Goal: Information Seeking & Learning: Find specific fact

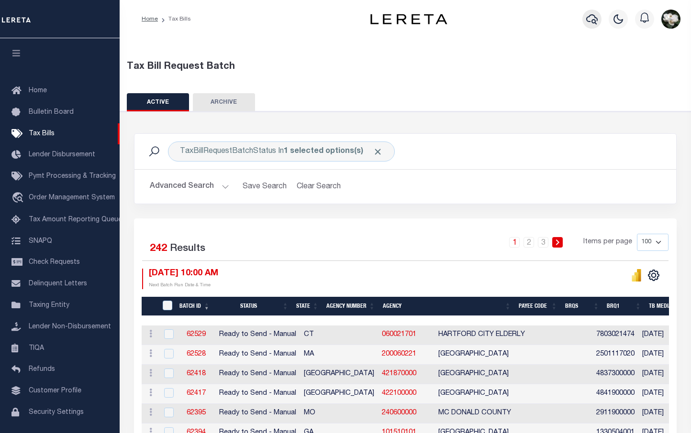
click at [589, 20] on icon "button" at bounding box center [591, 18] width 11 height 11
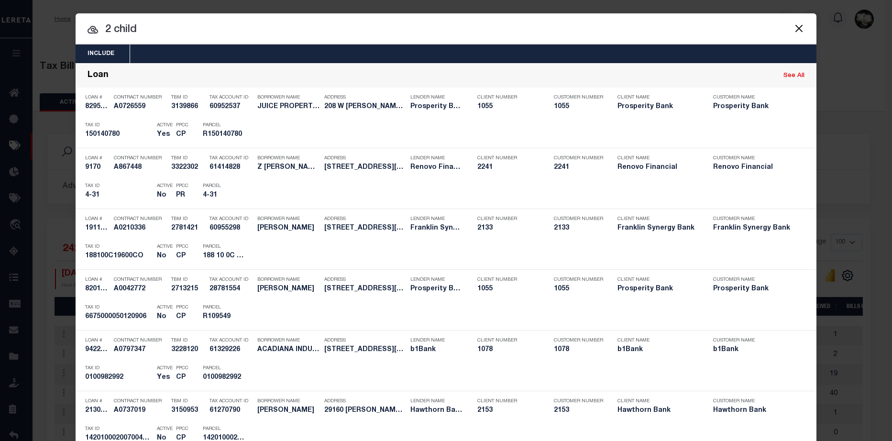
click at [109, 28] on input "2 child" at bounding box center [446, 30] width 741 height 17
click at [108, 28] on input "2 child" at bounding box center [446, 30] width 741 height 17
type input "26 child"
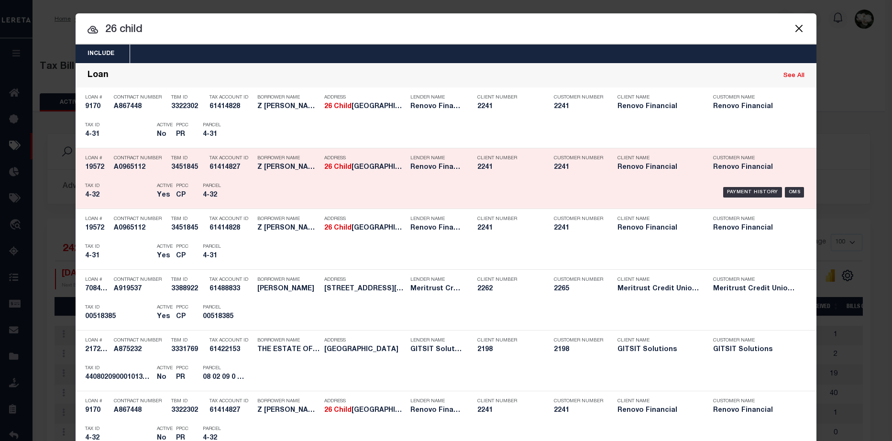
click at [496, 182] on div "Payment History OMS" at bounding box center [533, 192] width 547 height 28
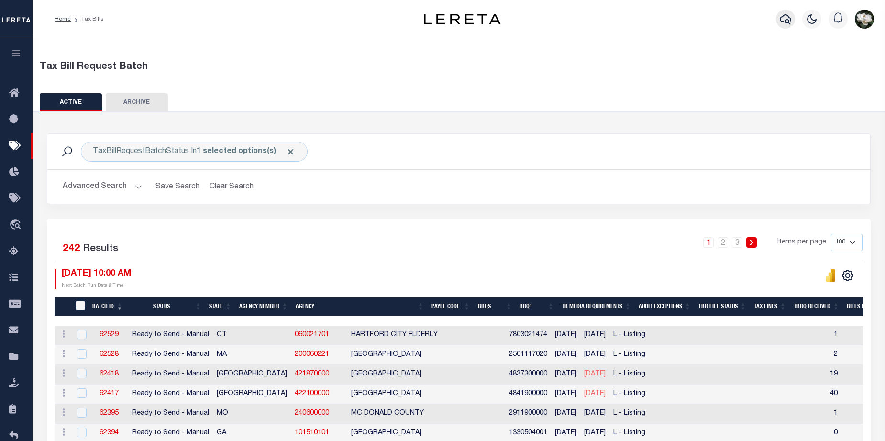
click at [690, 23] on icon "button" at bounding box center [785, 19] width 11 height 10
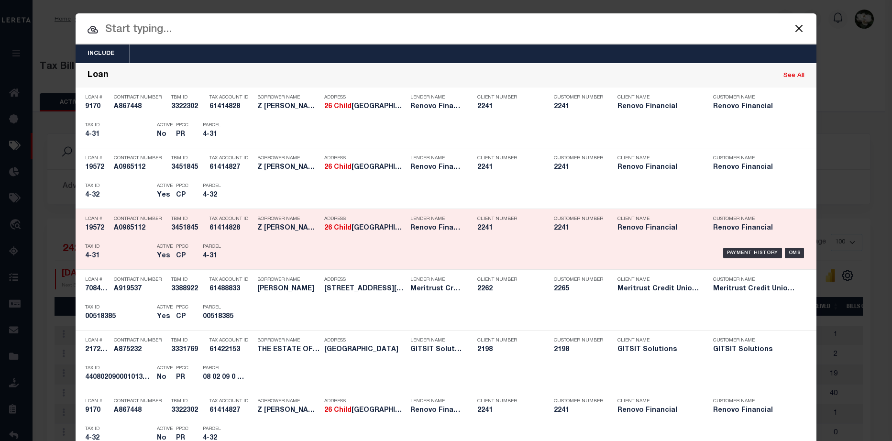
click at [601, 245] on div "Payment History OMS" at bounding box center [533, 253] width 547 height 28
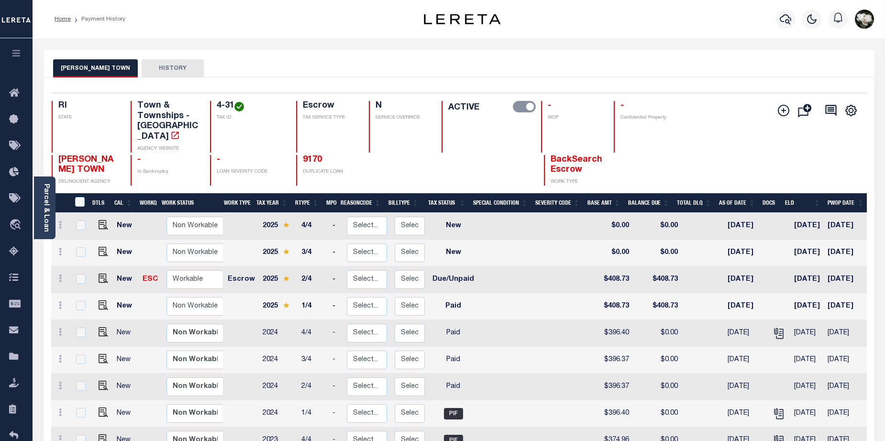
click at [92, 57] on div "WARREN TOWN HISTORY" at bounding box center [459, 64] width 831 height 28
click at [101, 274] on img "" at bounding box center [104, 279] width 10 height 10
checkbox input "true"
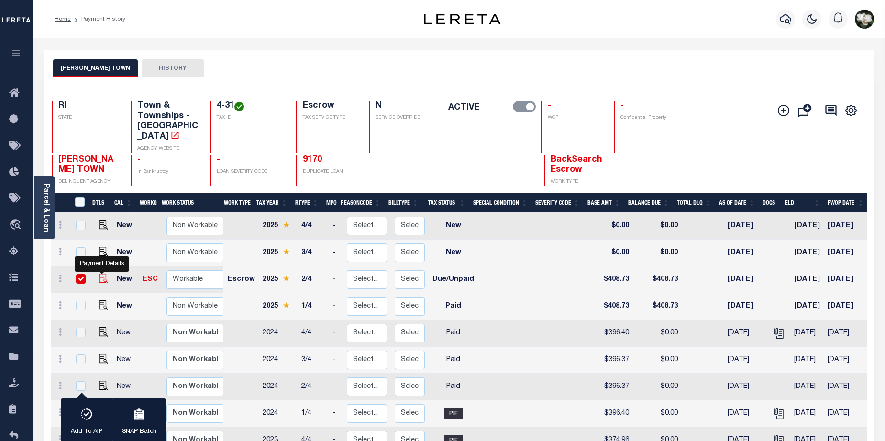
click at [100, 274] on img "" at bounding box center [104, 279] width 10 height 10
checkbox input "false"
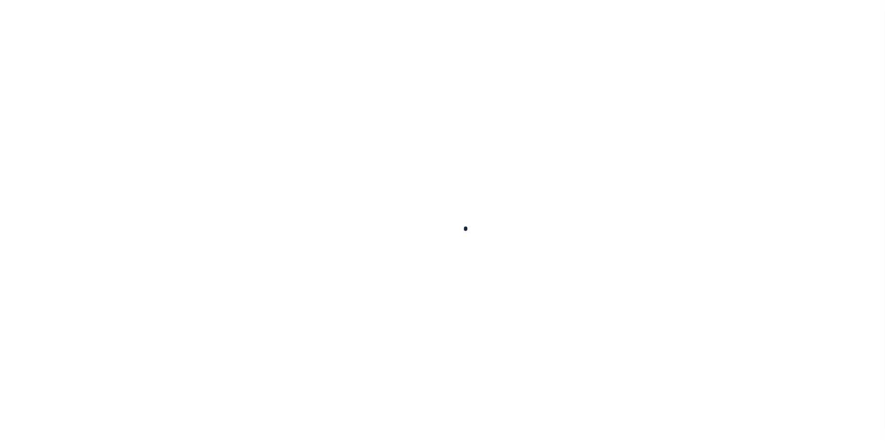
checkbox input "false"
type input "06037129"
select select "DUE"
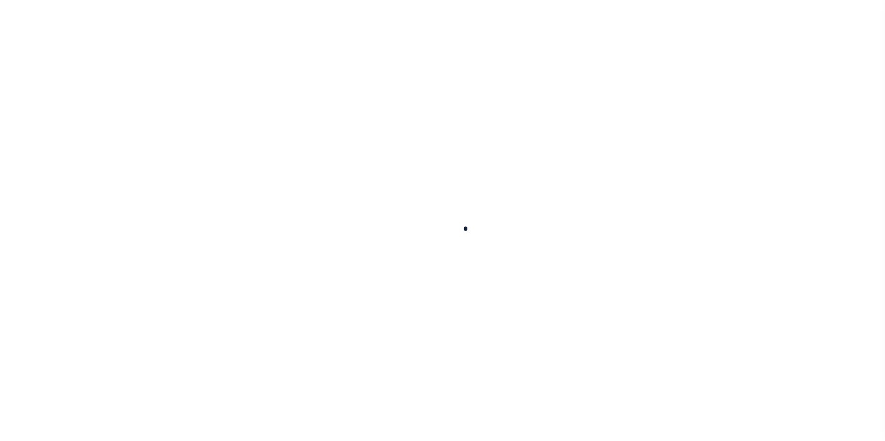
type input "$408.73"
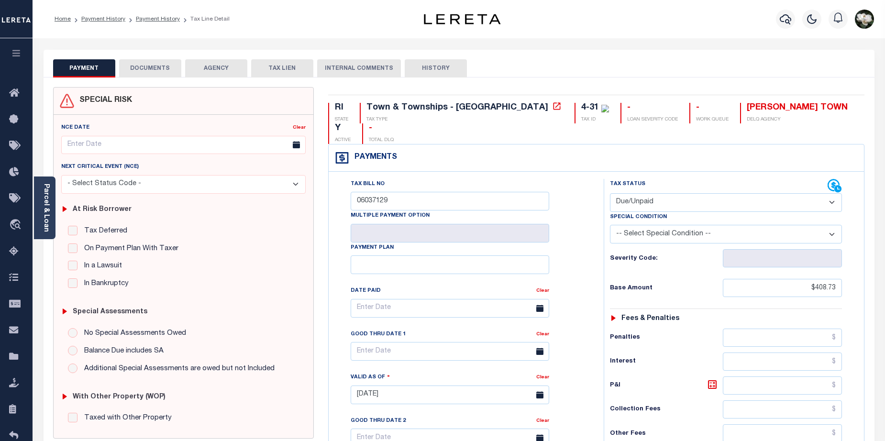
click at [151, 62] on button "DOCUMENTS" at bounding box center [150, 68] width 62 height 18
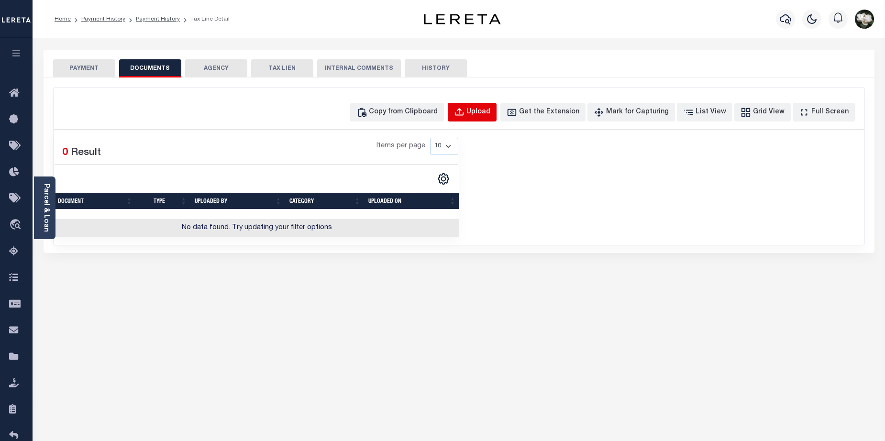
click at [490, 111] on div "Upload" at bounding box center [478, 112] width 24 height 11
select select "POP"
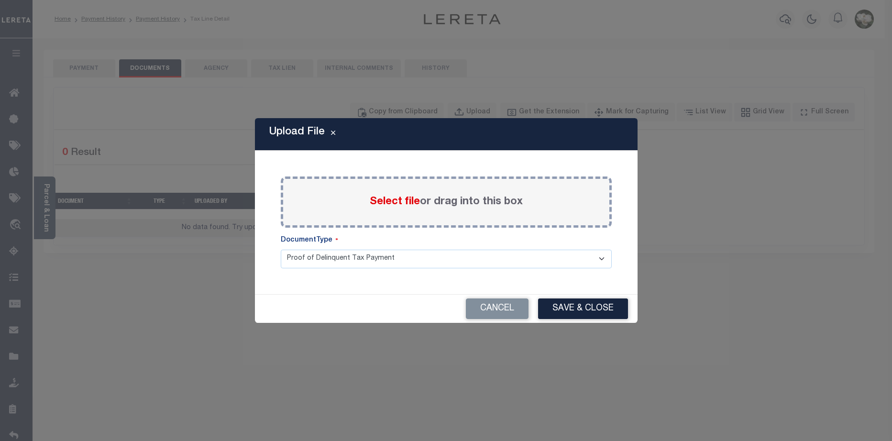
click at [402, 203] on span "Select file" at bounding box center [395, 202] width 50 height 11
click at [0, 0] on input "Select file or drag into this box" at bounding box center [0, 0] width 0 height 0
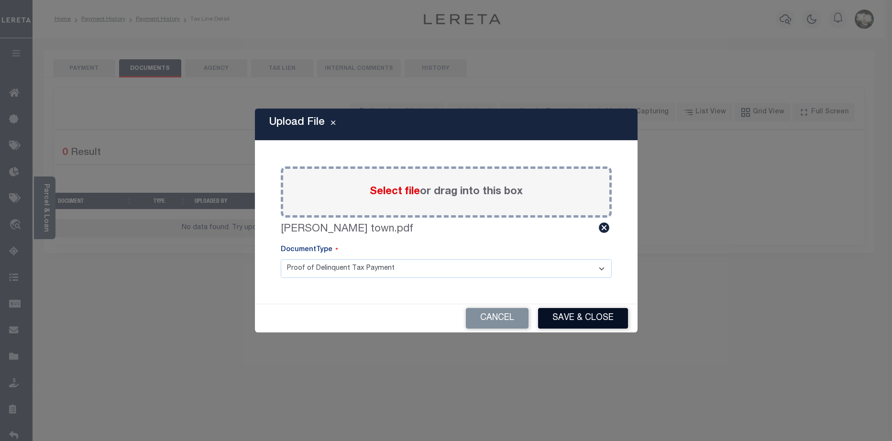
click at [579, 319] on button "Save & Close" at bounding box center [583, 318] width 90 height 21
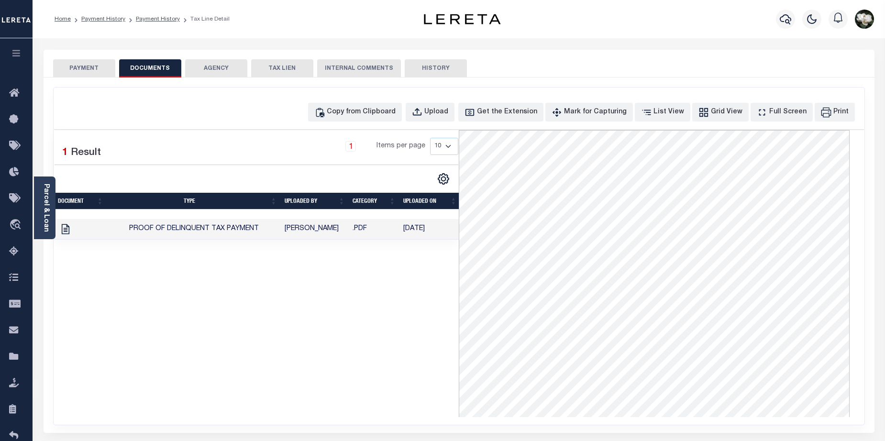
click at [78, 68] on button "PAYMENT" at bounding box center [84, 68] width 62 height 18
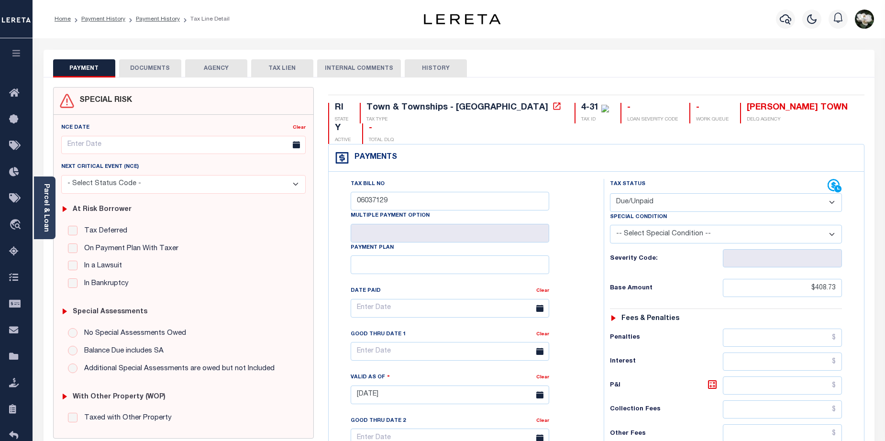
click at [159, 68] on button "DOCUMENTS" at bounding box center [150, 68] width 62 height 18
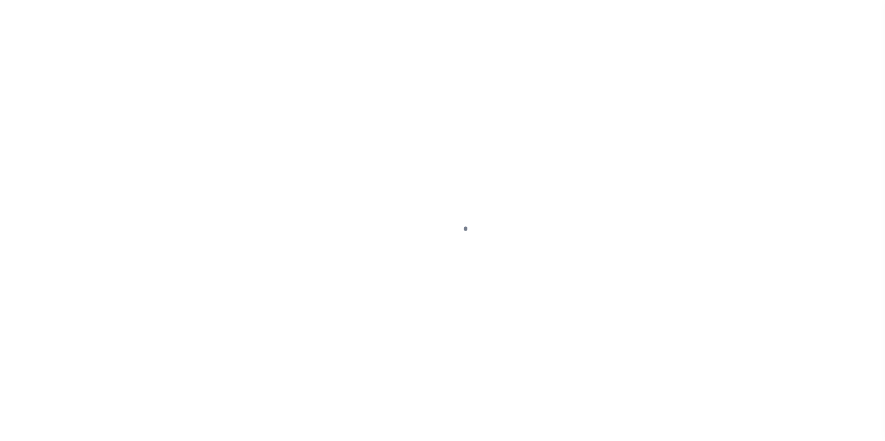
select select "DUE"
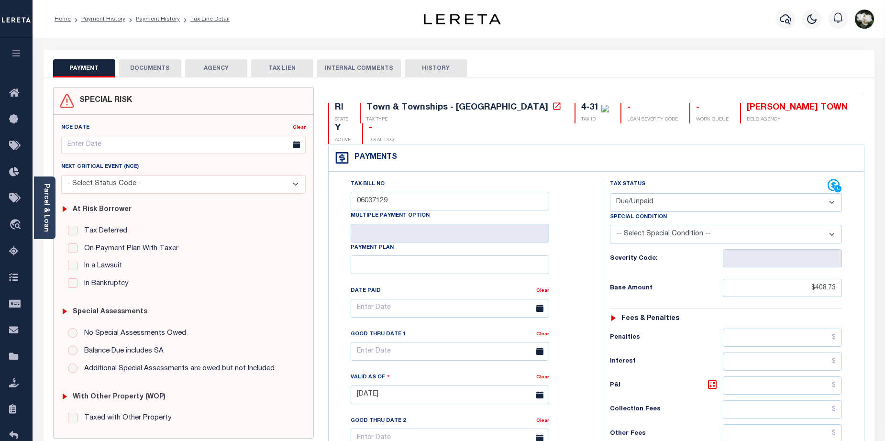
click at [164, 65] on button "DOCUMENTS" at bounding box center [150, 68] width 62 height 18
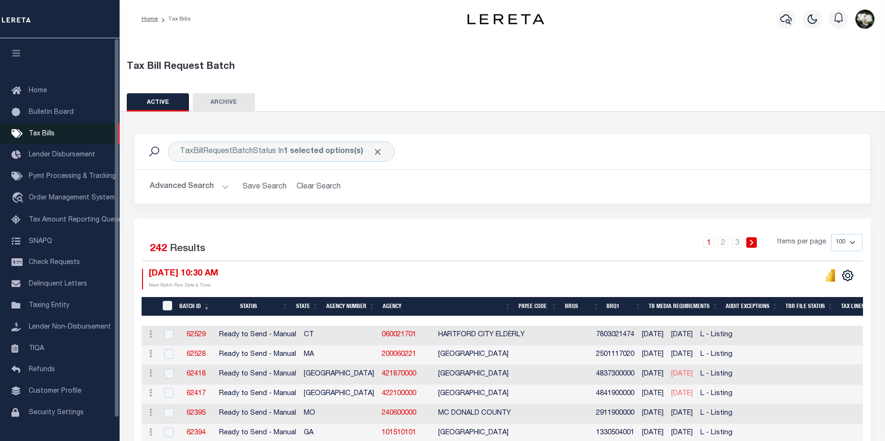
drag, startPoint x: 37, startPoint y: 136, endPoint x: 54, endPoint y: 133, distance: 17.1
click at [38, 135] on span "Tax Bills" at bounding box center [42, 134] width 26 height 7
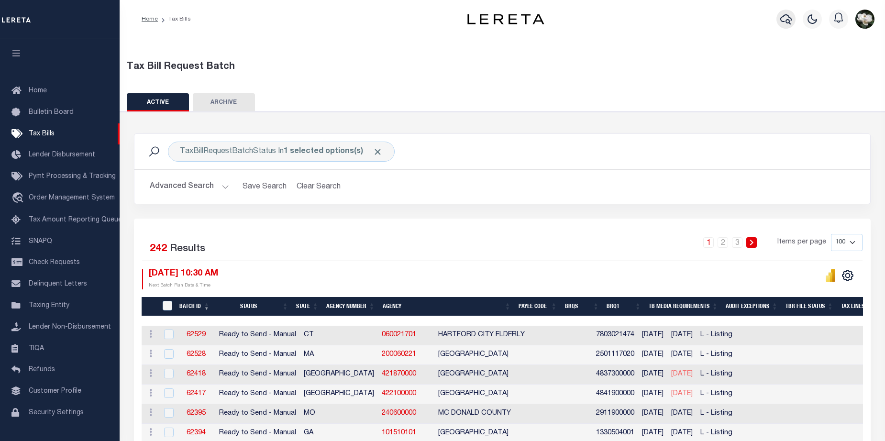
click at [789, 19] on icon "button" at bounding box center [785, 19] width 11 height 10
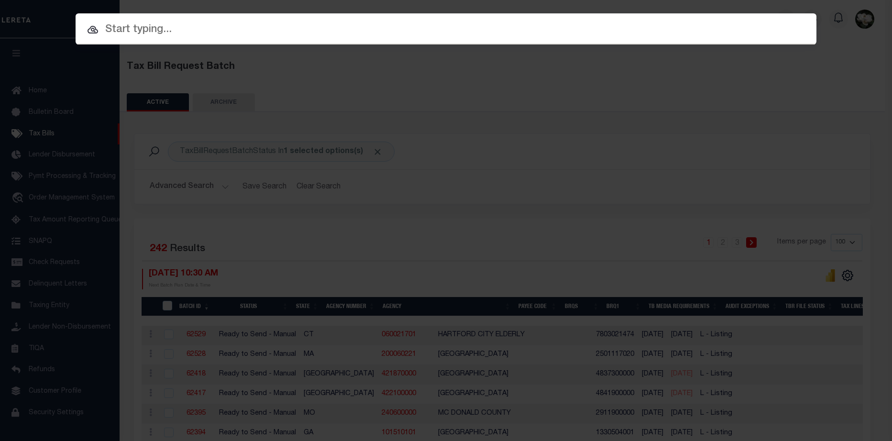
click at [375, 152] on div "Include Loans TBM Customers Borrowers Payments (Lender Non-Disb) Payments (Lend…" at bounding box center [446, 220] width 892 height 441
click at [317, 23] on input "text" at bounding box center [446, 30] width 741 height 17
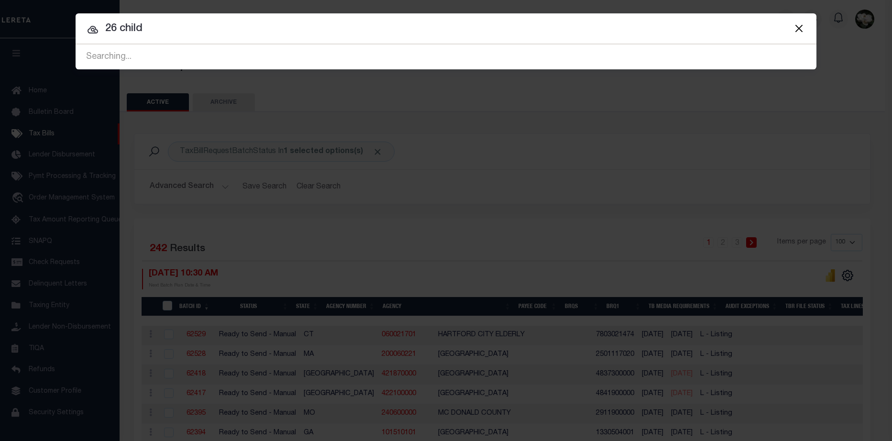
type input "26 child"
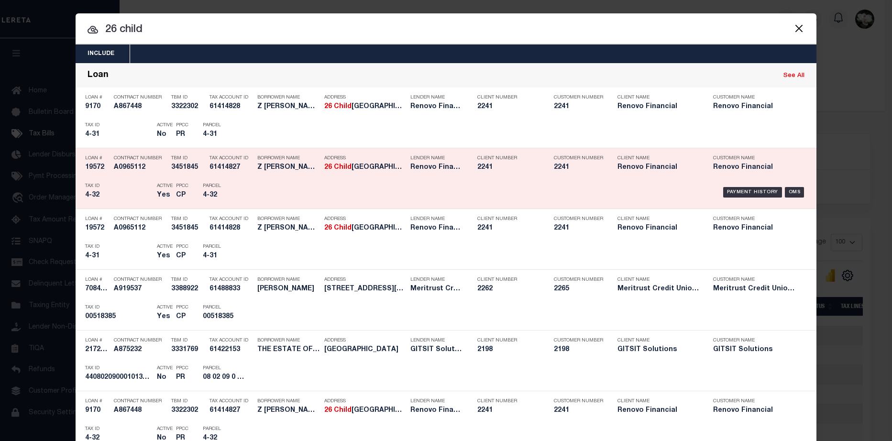
click at [324, 176] on div "Address 26 Child Street Warren, RI 02885" at bounding box center [364, 165] width 81 height 28
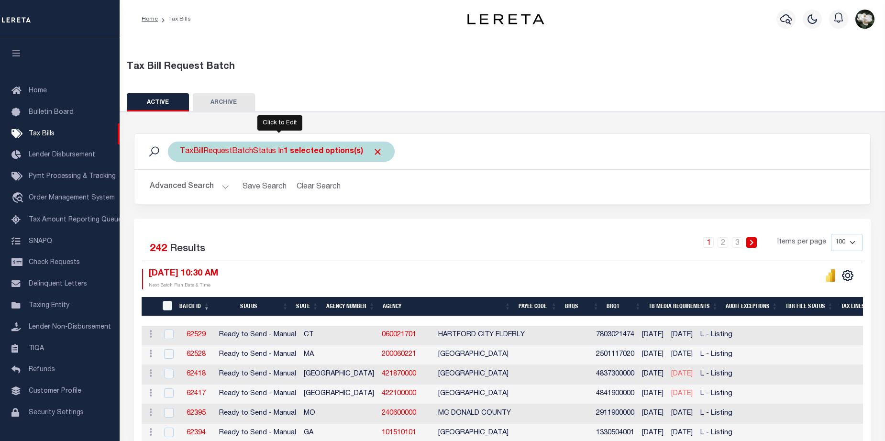
click at [380, 155] on div "TaxBillRequestBatchStatus In 1 selected options(s)" at bounding box center [281, 152] width 227 height 20
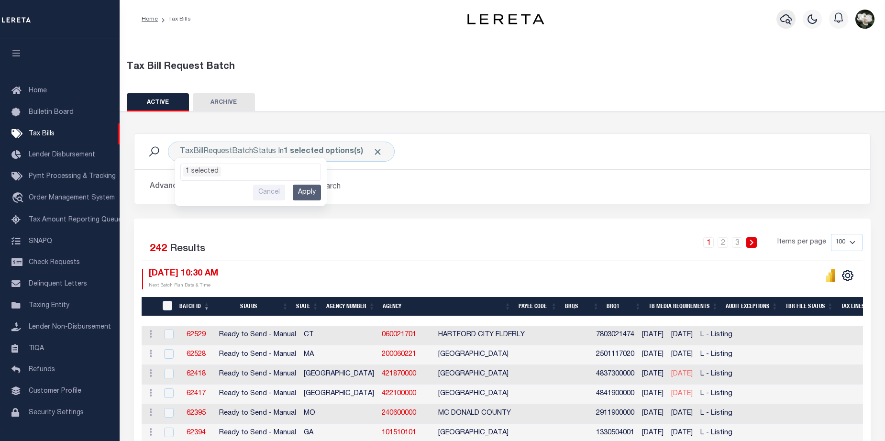
click at [793, 15] on button "button" at bounding box center [785, 19] width 19 height 19
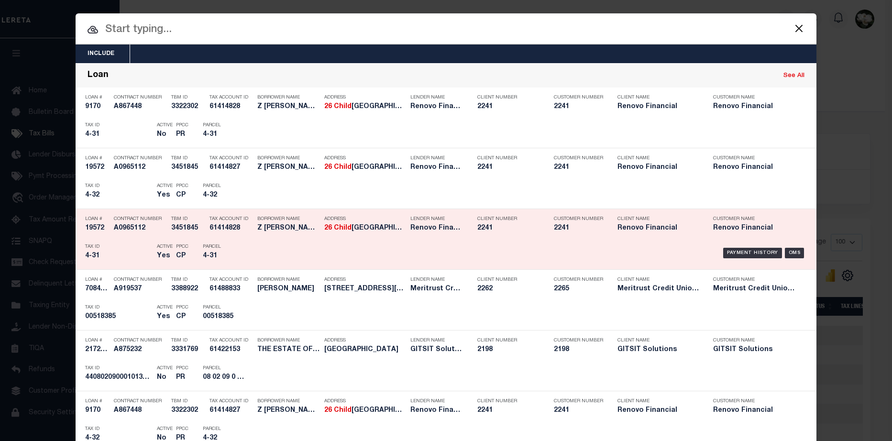
click at [367, 233] on div "Address 26 Child Street Warren, RI 02885" at bounding box center [364, 225] width 81 height 28
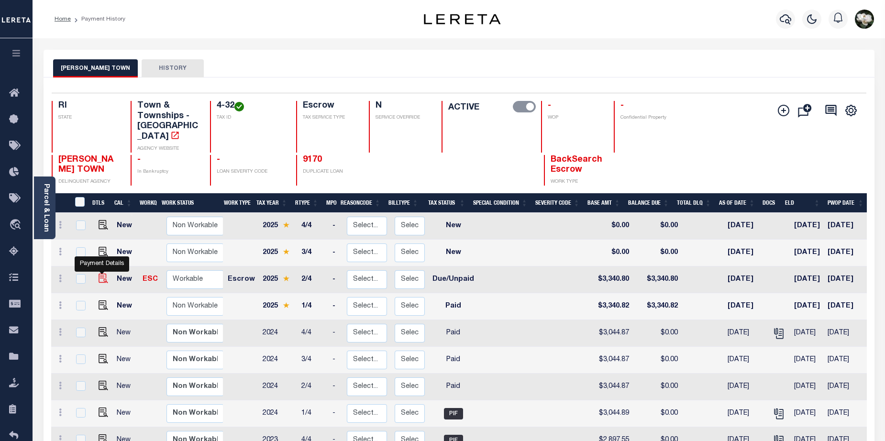
click at [99, 274] on img "" at bounding box center [104, 279] width 10 height 10
checkbox input "true"
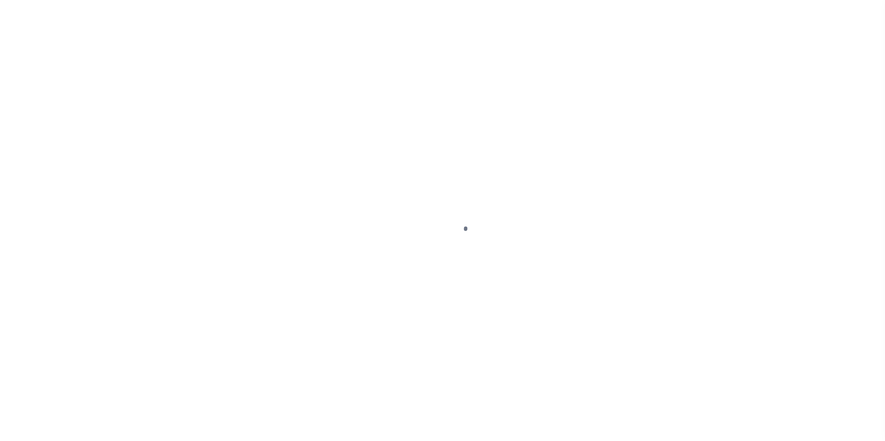
select select "DUE"
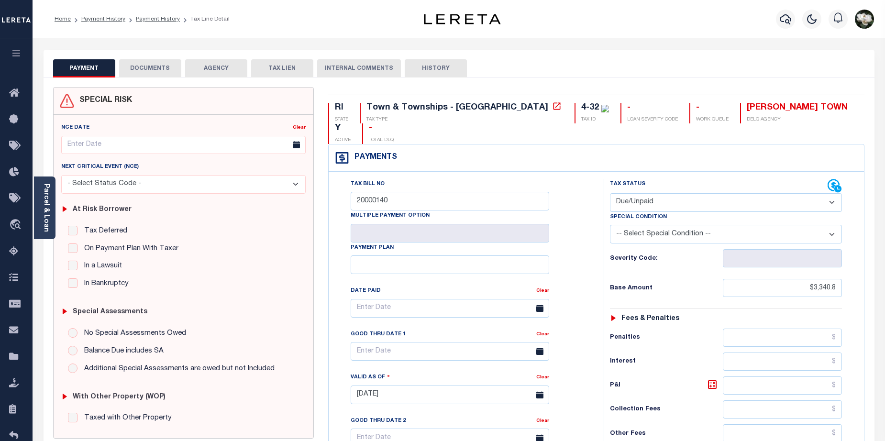
click at [144, 70] on button "DOCUMENTS" at bounding box center [150, 68] width 62 height 18
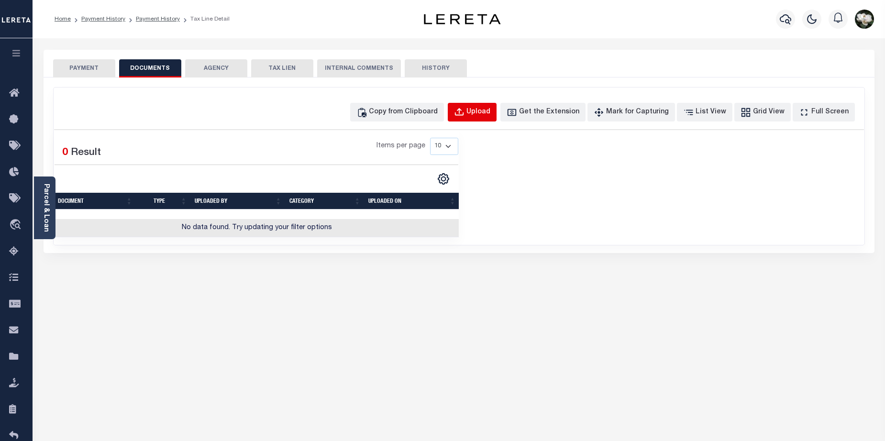
click at [490, 115] on div "Upload" at bounding box center [478, 112] width 24 height 11
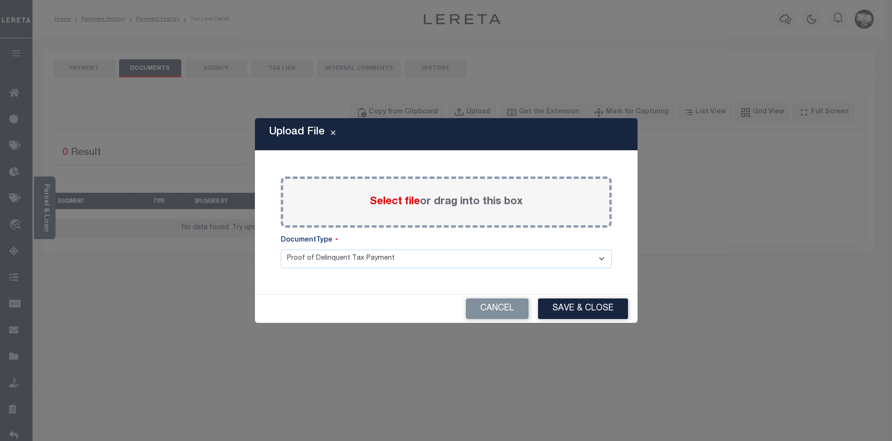
click at [412, 203] on span "Select file" at bounding box center [395, 202] width 50 height 11
click at [0, 0] on input "Select file or drag into this box" at bounding box center [0, 0] width 0 height 0
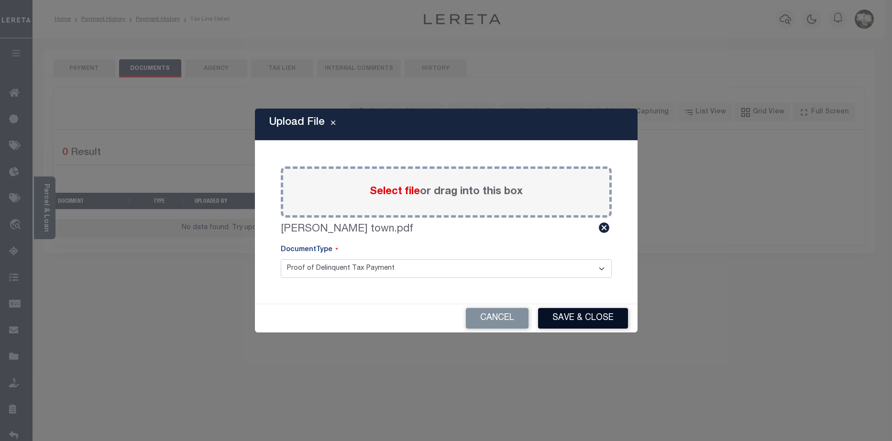
click at [601, 313] on button "Save & Close" at bounding box center [583, 318] width 90 height 21
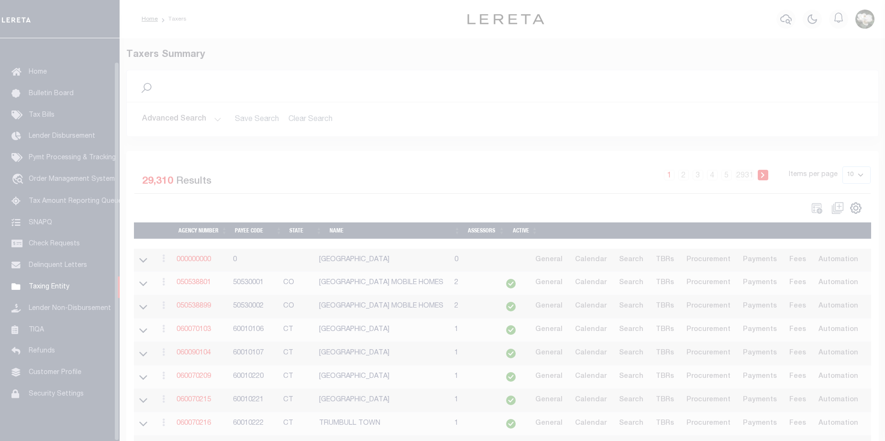
scroll to position [25, 0]
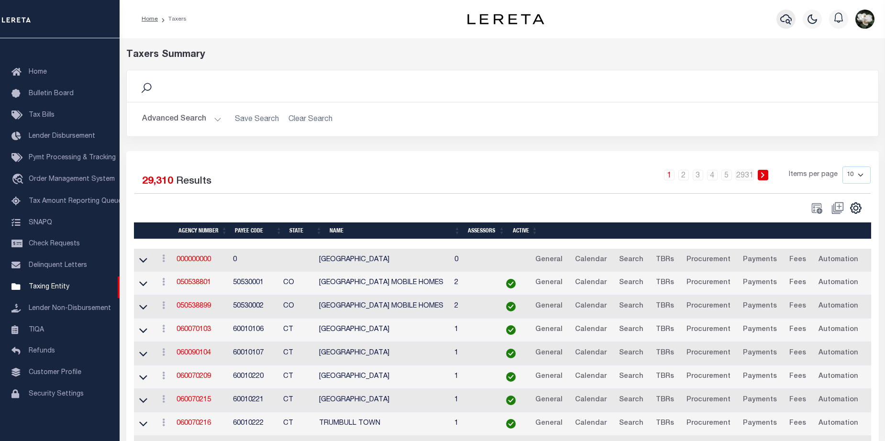
click at [785, 17] on icon "button" at bounding box center [785, 18] width 11 height 11
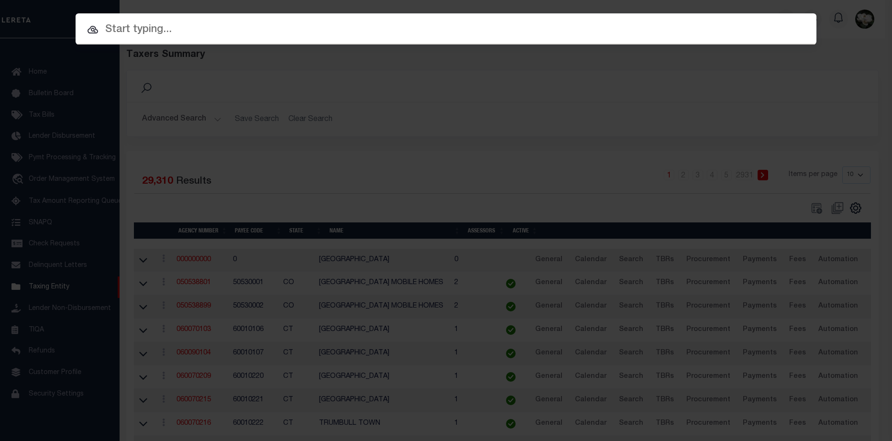
click at [185, 30] on input "text" at bounding box center [446, 30] width 741 height 17
click at [239, 33] on input "text" at bounding box center [446, 30] width 741 height 17
click at [177, 33] on input "text" at bounding box center [446, 30] width 741 height 17
paste input "370500623"
type input "370500623"
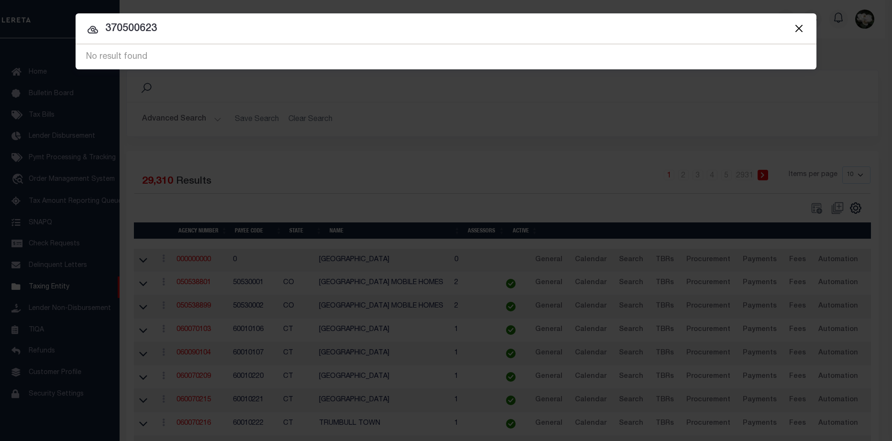
click at [798, 27] on button "Close" at bounding box center [799, 28] width 12 height 12
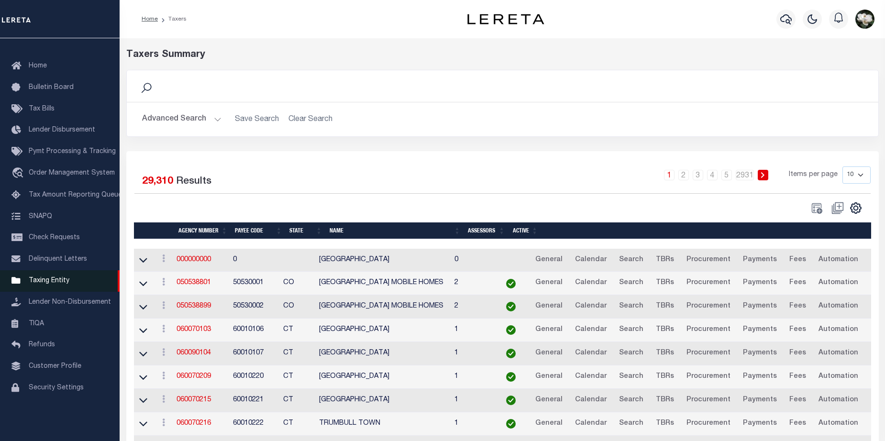
click at [45, 284] on span "Taxing Entity" at bounding box center [49, 280] width 41 height 7
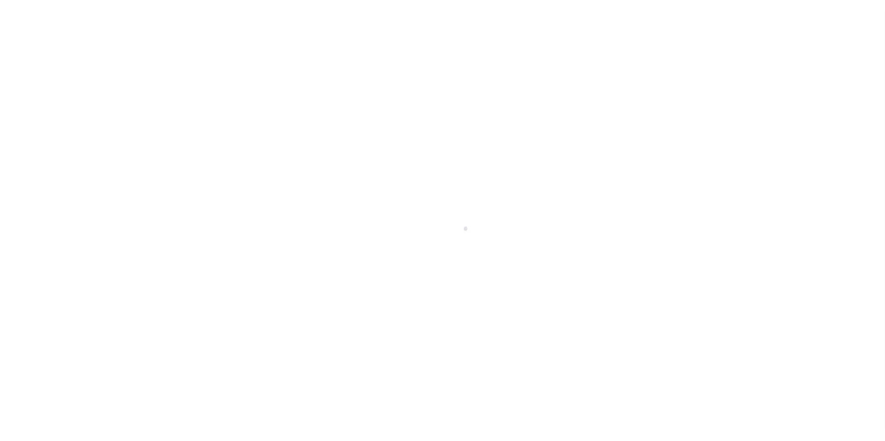
select select
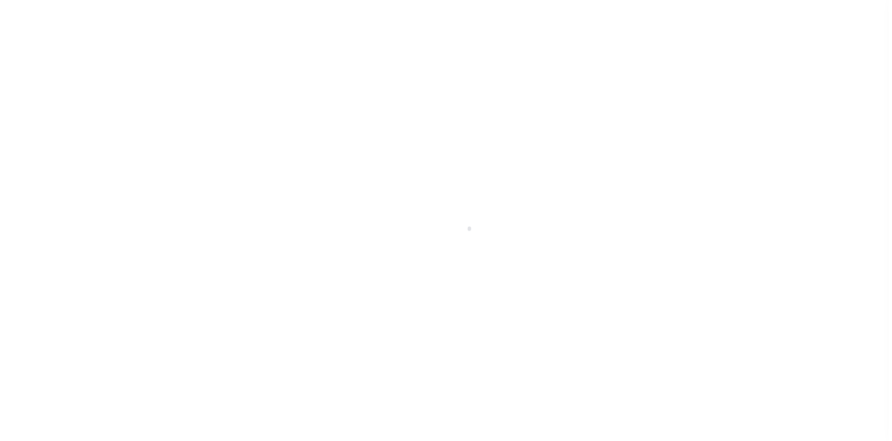
scroll to position [25, 0]
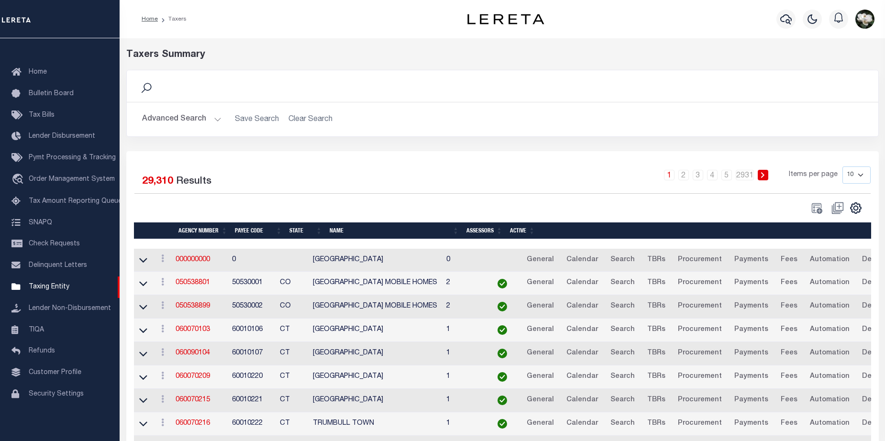
click at [182, 120] on button "Advanced Search" at bounding box center [181, 119] width 79 height 19
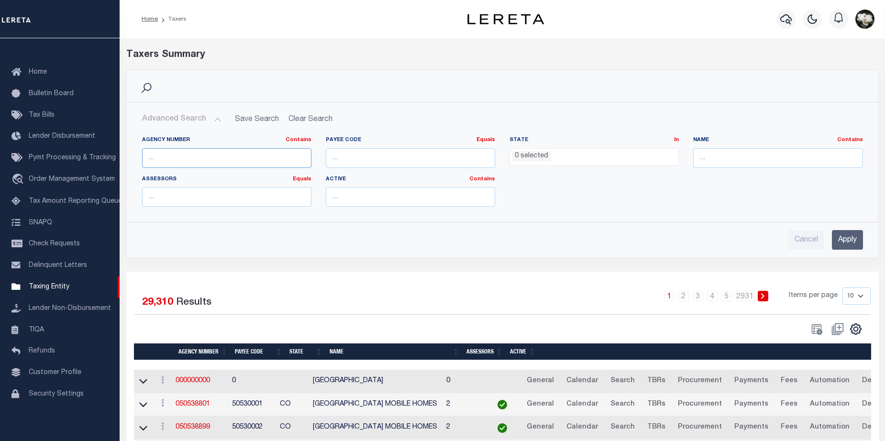
click at [167, 159] on input "text" at bounding box center [226, 158] width 169 height 20
paste input "370500623"
type input "370500623"
click at [844, 236] on input "Apply" at bounding box center [847, 240] width 31 height 20
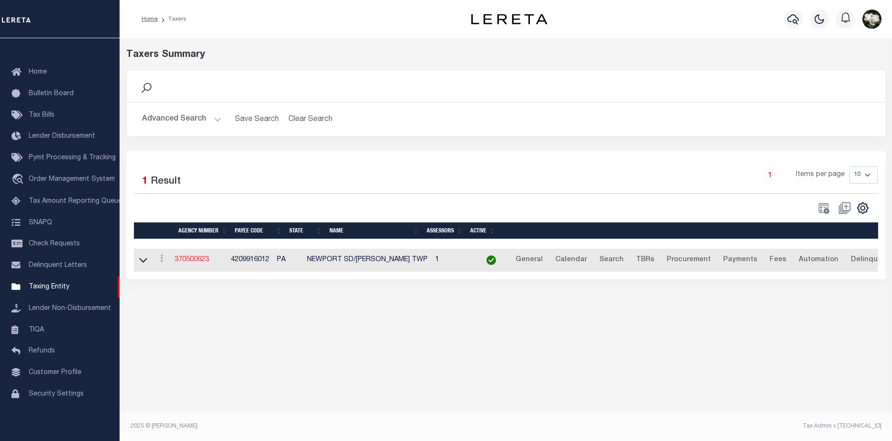
click at [197, 263] on link "370500623" at bounding box center [192, 259] width 34 height 7
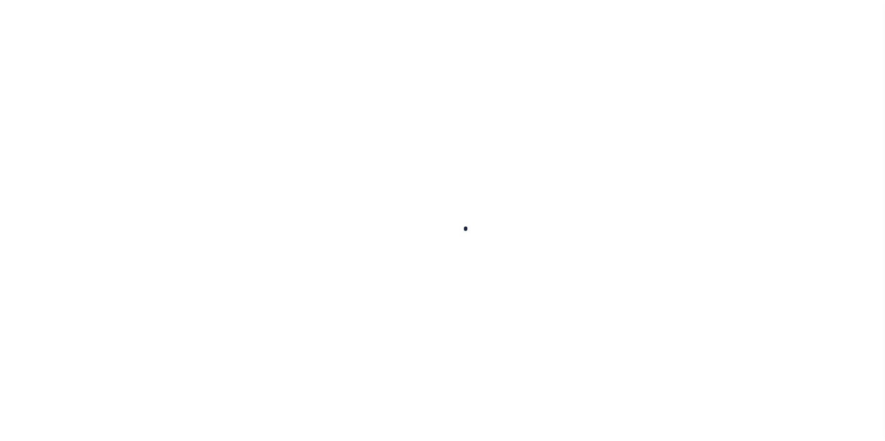
select select
checkbox input "false"
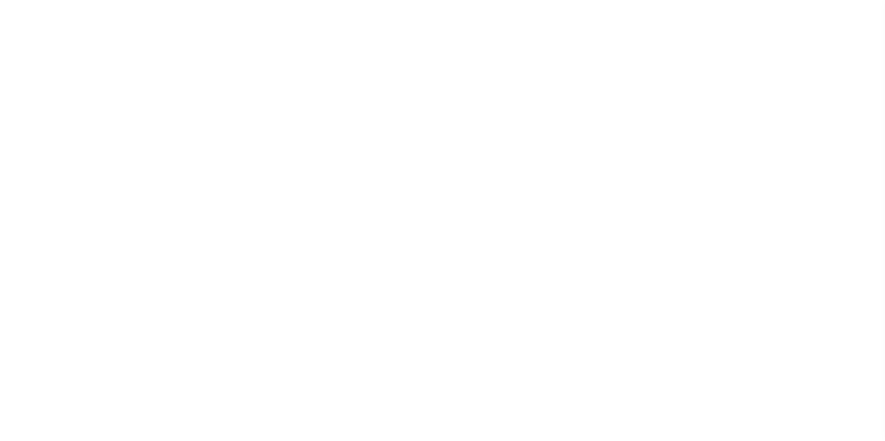
checkbox input "false"
type input "4209916012"
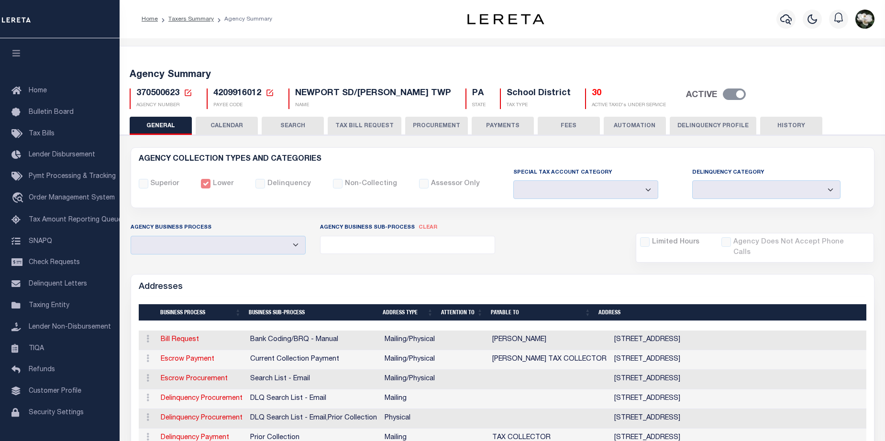
click at [430, 124] on button "PROCUREMENT" at bounding box center [436, 126] width 63 height 18
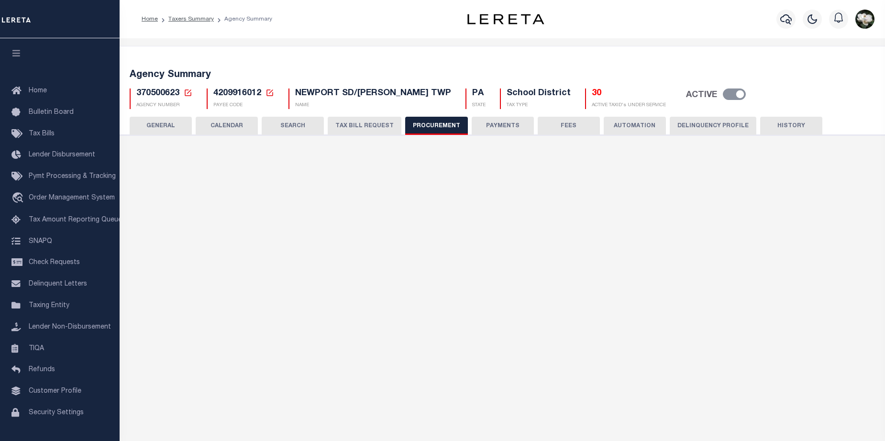
type input "$10,000"
select select "6"
select select "3"
checkbox input "true"
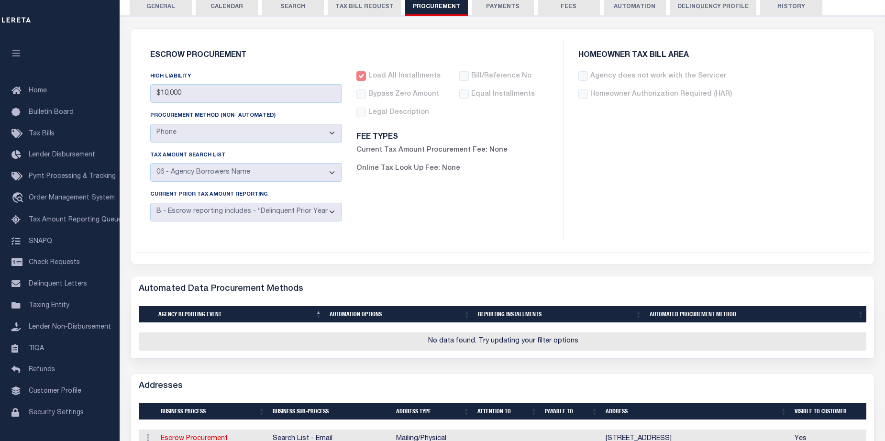
scroll to position [47, 0]
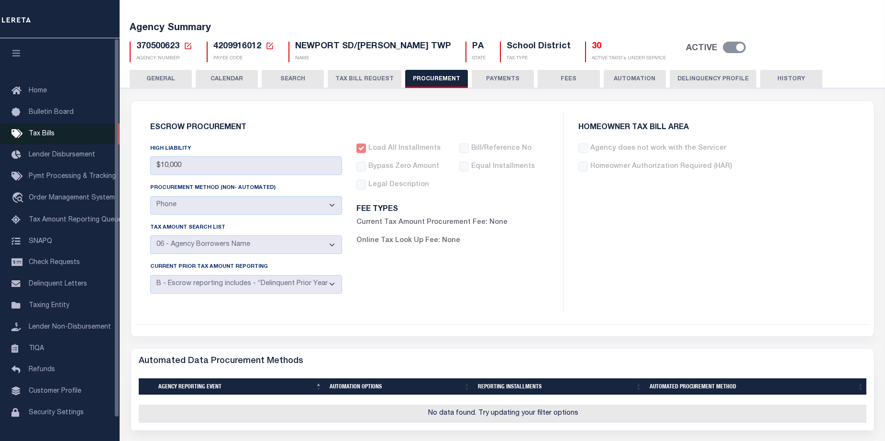
drag, startPoint x: 33, startPoint y: 131, endPoint x: 76, endPoint y: 134, distance: 42.7
click at [33, 131] on span "Tax Bills" at bounding box center [42, 134] width 26 height 7
